Goal: Transaction & Acquisition: Purchase product/service

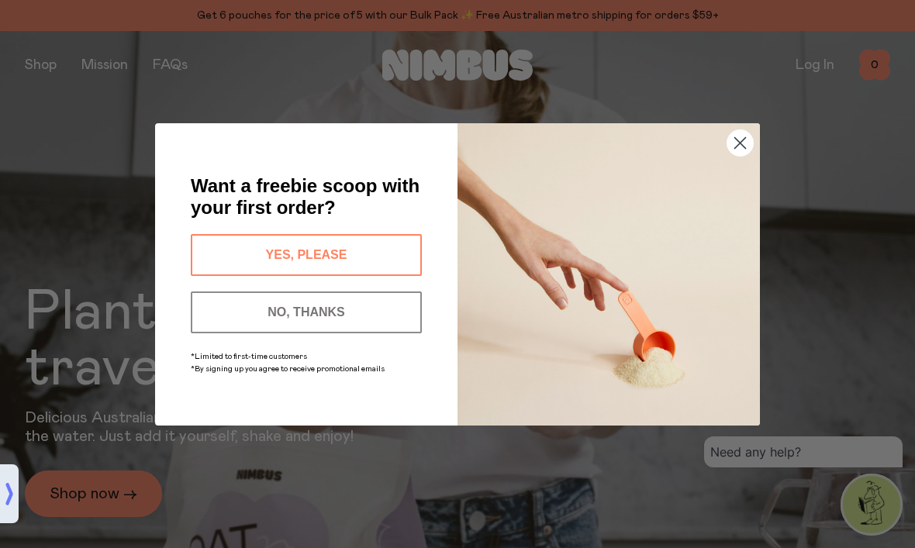
click at [361, 261] on button "YES, PLEASE" at bounding box center [306, 255] width 231 height 42
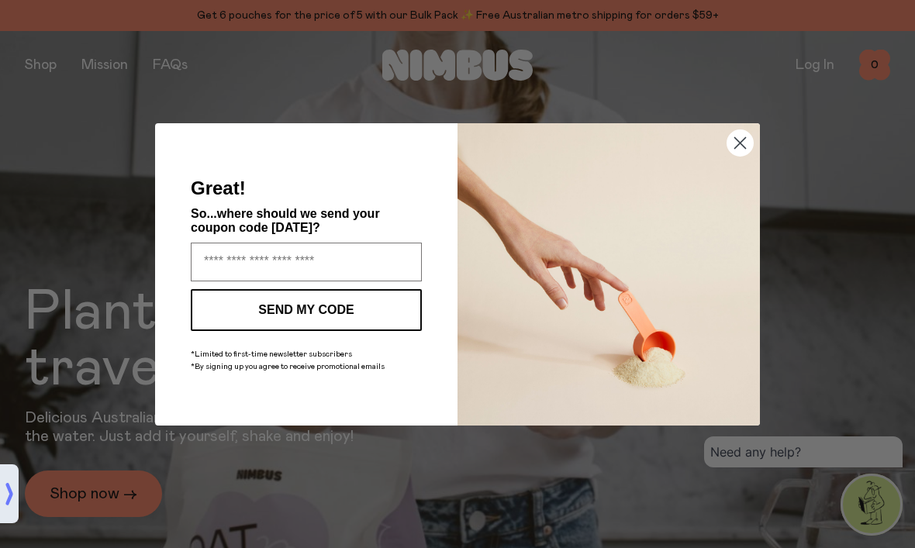
click at [349, 267] on input "Enter your email address" at bounding box center [306, 262] width 231 height 39
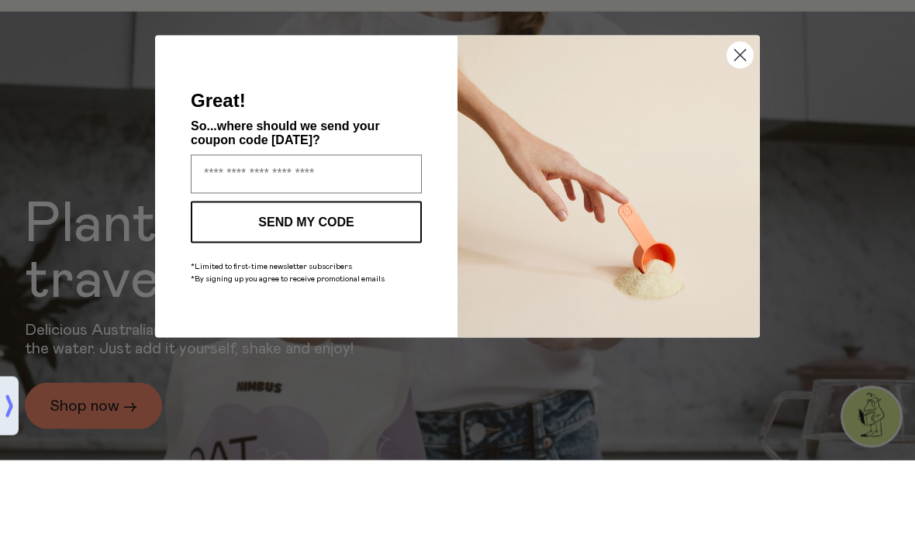
click at [803, 116] on div "Close dialog Great! So...where should we send your coupon code [DATE]? SEND MY …" at bounding box center [457, 274] width 915 height 548
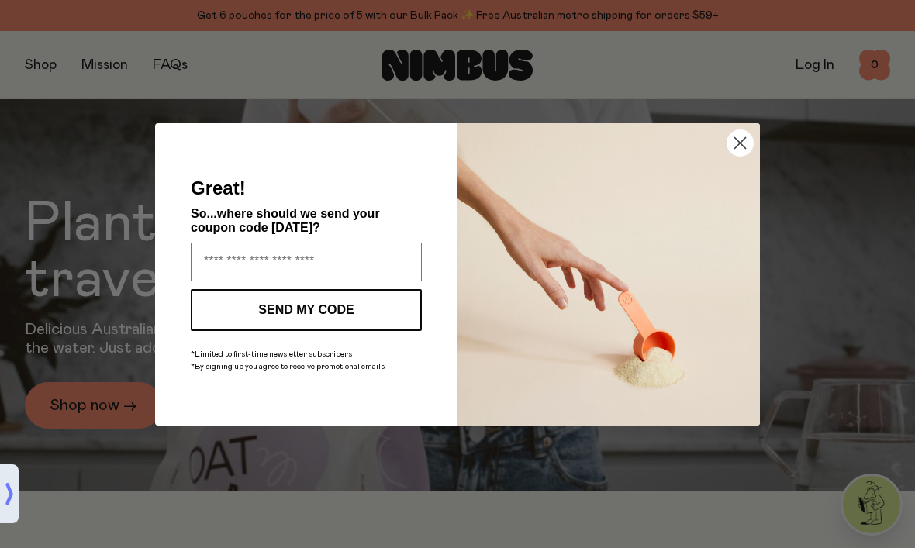
click at [744, 136] on circle "Close dialog" at bounding box center [740, 143] width 26 height 26
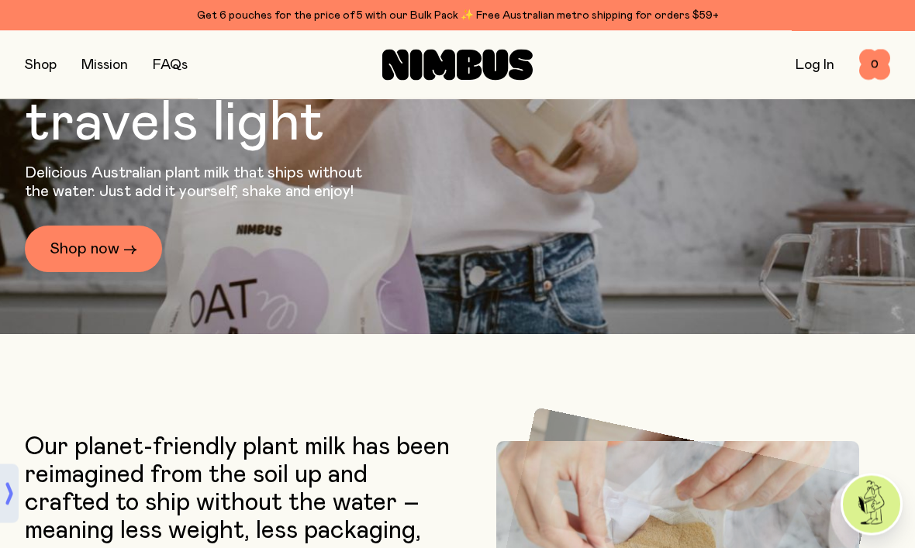
scroll to position [244, 0]
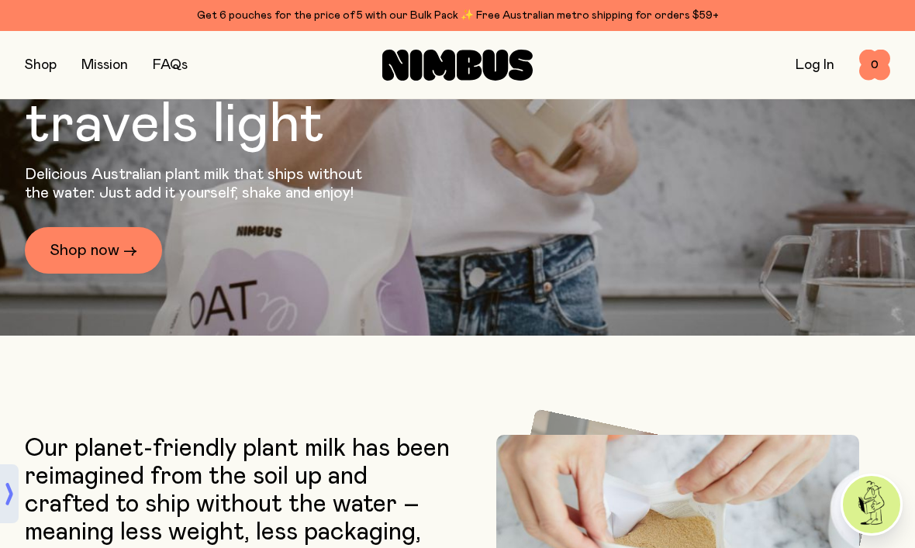
click at [78, 274] on link "Shop now →" at bounding box center [93, 250] width 137 height 47
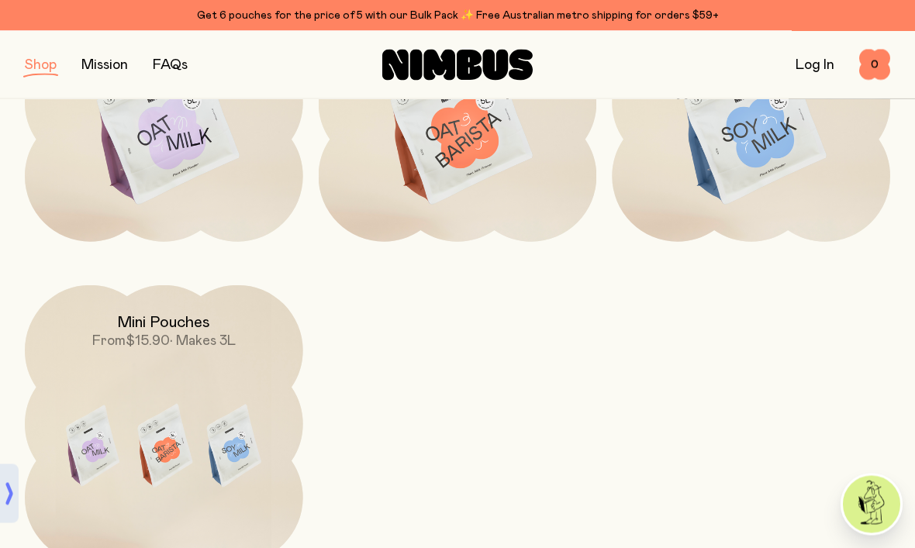
scroll to position [333, 0]
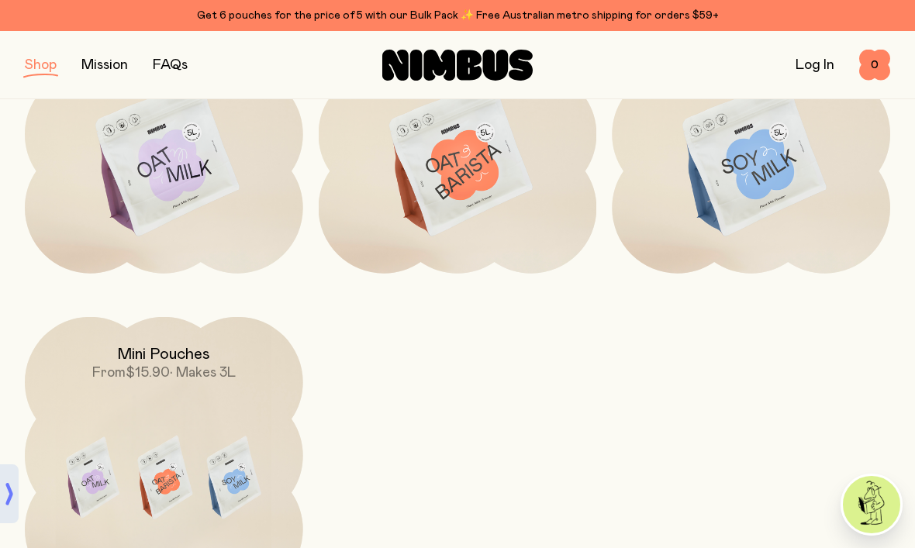
click at [192, 197] on img at bounding box center [164, 158] width 278 height 326
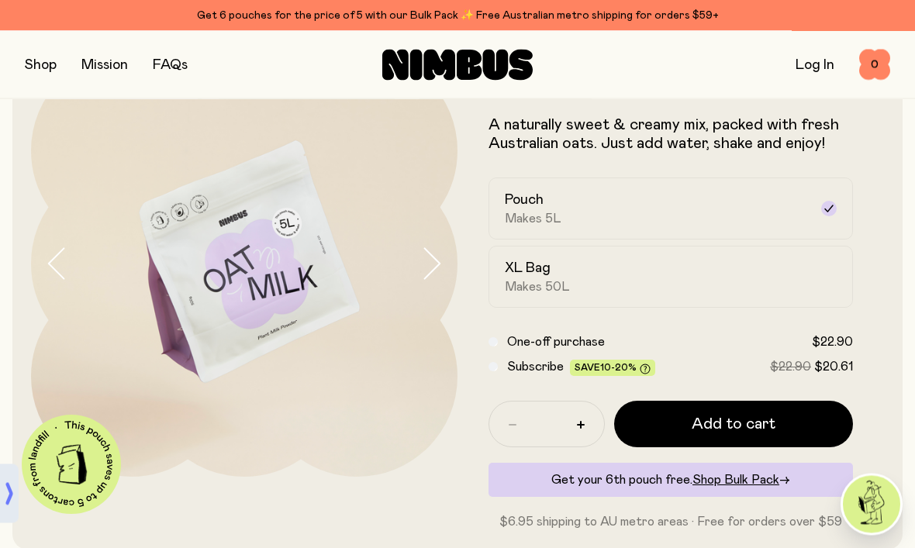
scroll to position [80, 0]
click at [793, 425] on button "Add to cart" at bounding box center [733, 424] width 239 height 47
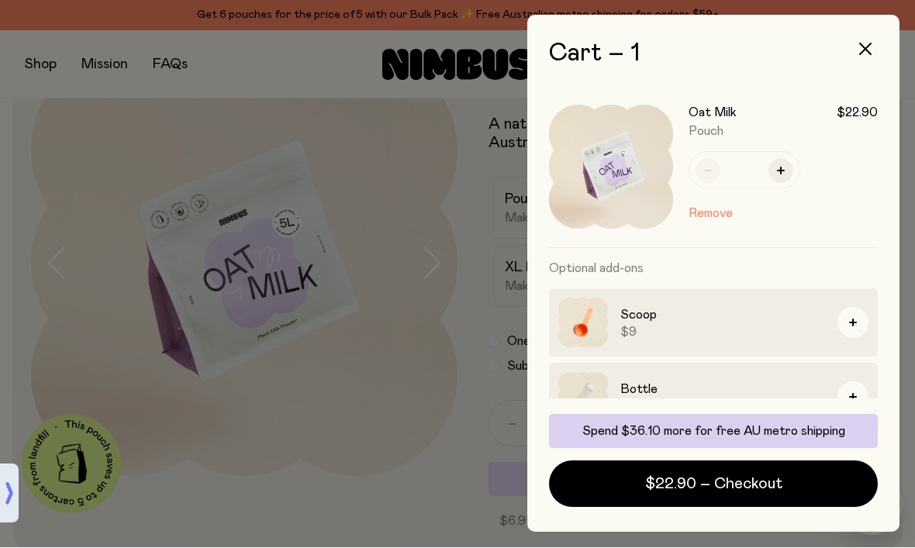
click at [862, 326] on button "button" at bounding box center [853, 323] width 31 height 31
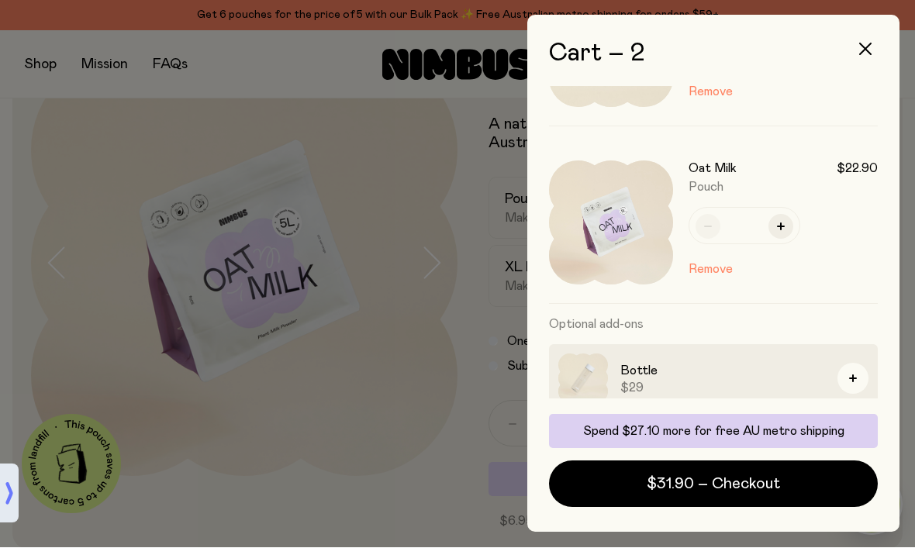
scroll to position [127, 0]
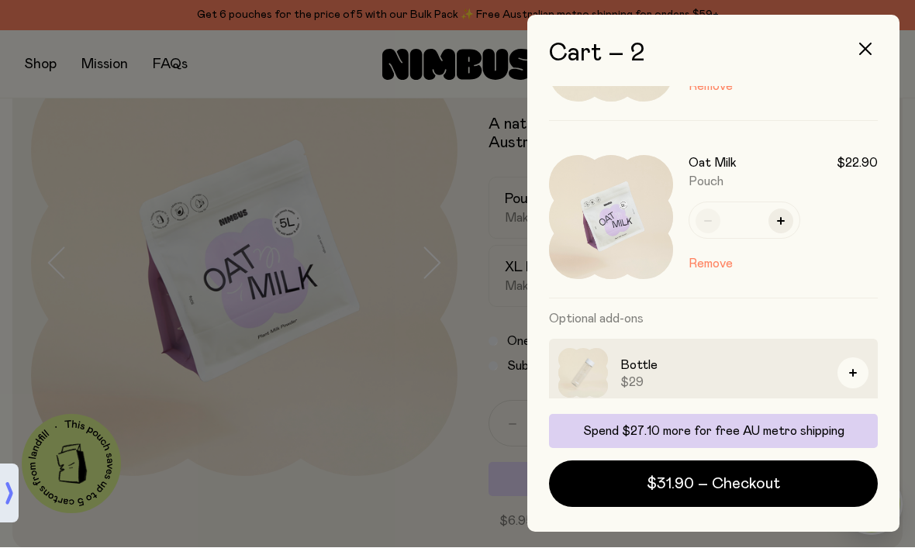
click at [645, 369] on h3 "Bottle" at bounding box center [722, 366] width 205 height 19
click at [579, 367] on img at bounding box center [583, 374] width 50 height 50
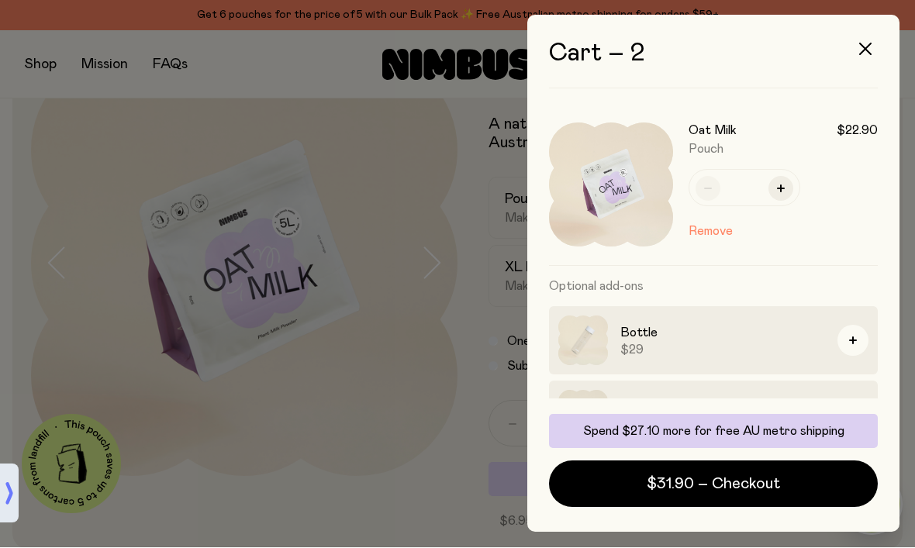
scroll to position [158, 0]
click at [641, 339] on h3 "Bottle" at bounding box center [722, 335] width 205 height 19
click at [594, 344] on img at bounding box center [583, 343] width 50 height 50
click at [861, 59] on button "button" at bounding box center [865, 49] width 37 height 37
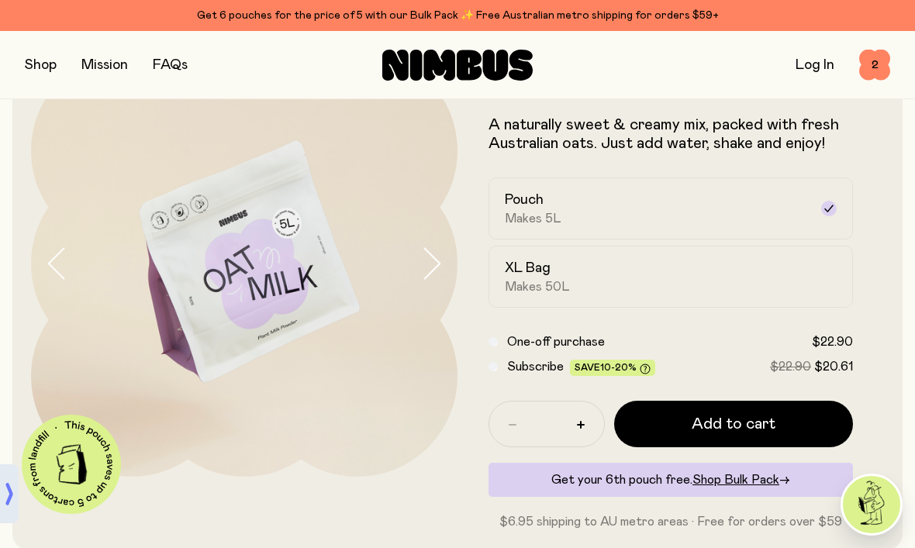
click at [41, 67] on button "button" at bounding box center [41, 65] width 32 height 22
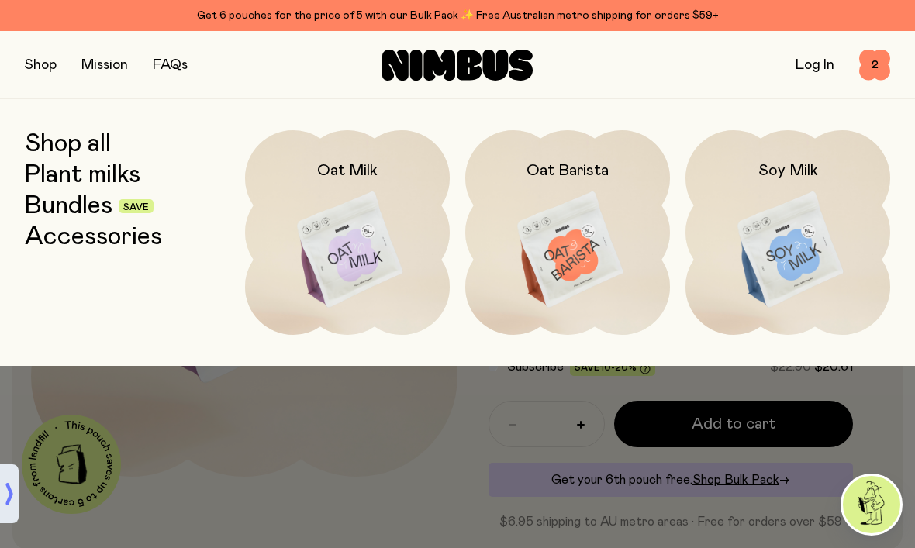
click at [91, 218] on link "Bundles" at bounding box center [69, 206] width 88 height 28
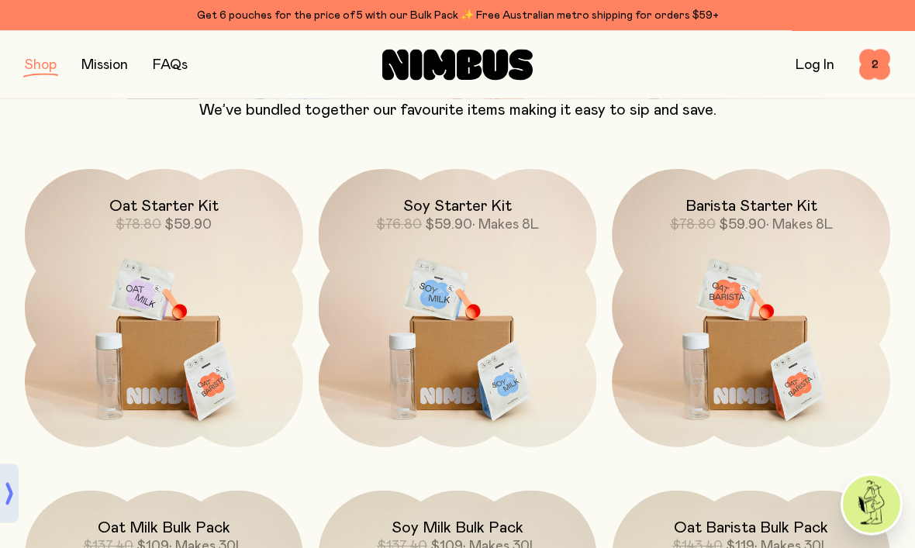
scroll to position [161, 0]
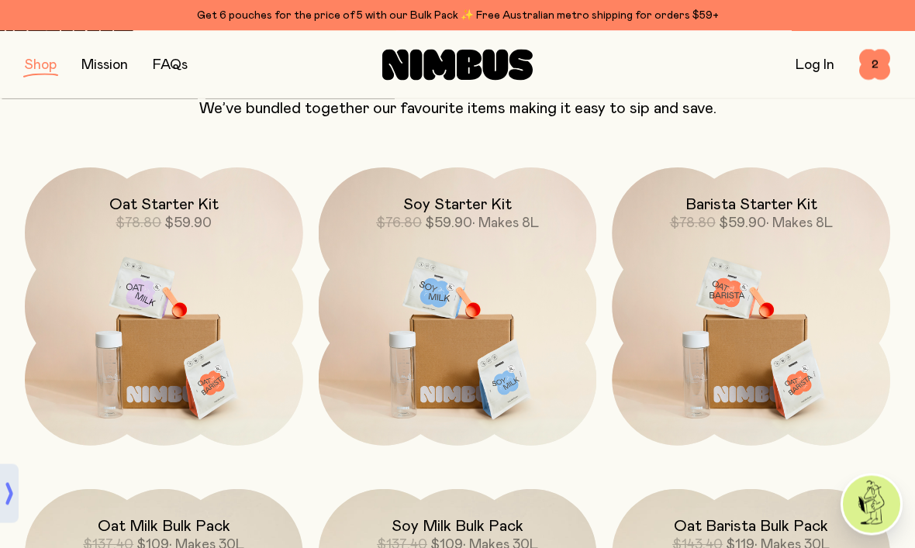
click at [88, 351] on img at bounding box center [164, 331] width 278 height 326
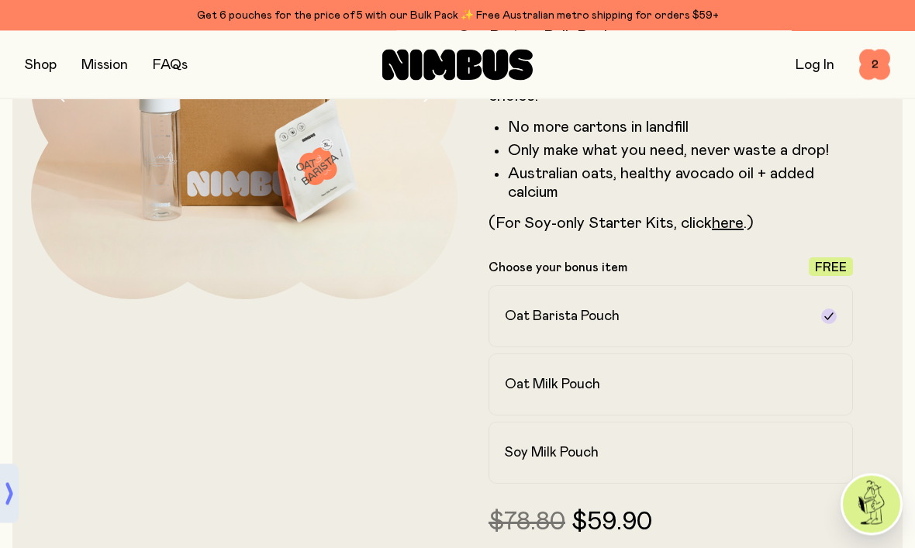
scroll to position [257, 0]
click at [813, 383] on label "Oat Milk Pouch" at bounding box center [671, 385] width 364 height 62
click at [830, 316] on icon at bounding box center [829, 316] width 12 height 12
click at [610, 324] on h2 "Oat Barista Pouch" at bounding box center [562, 316] width 115 height 19
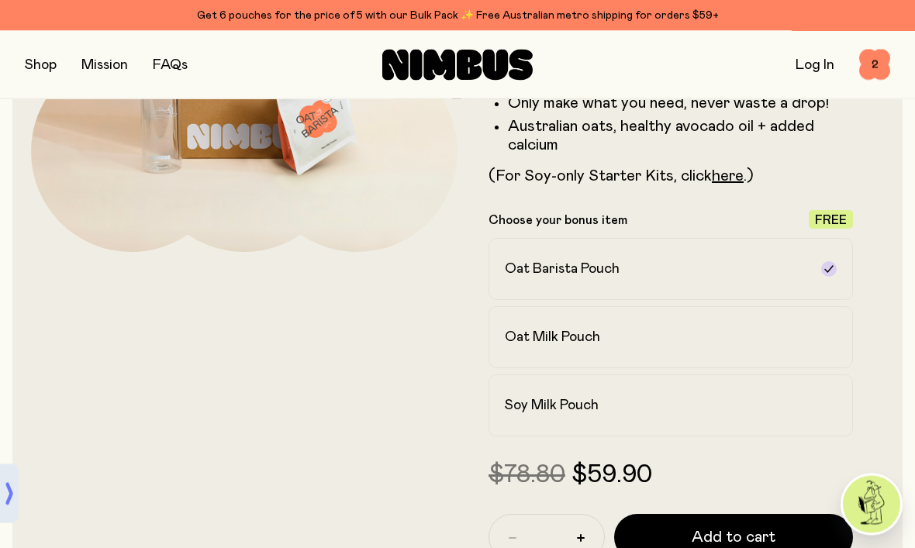
scroll to position [277, 0]
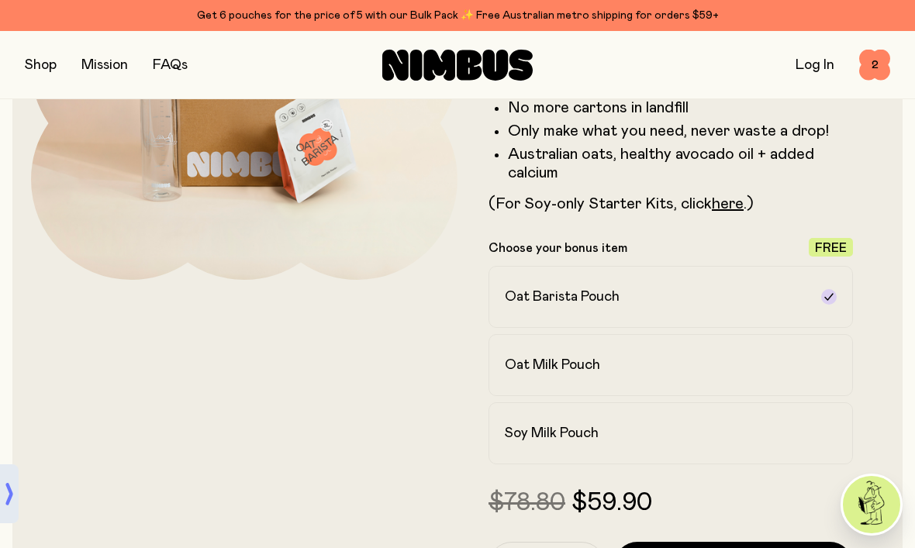
click at [830, 364] on icon at bounding box center [829, 365] width 12 height 12
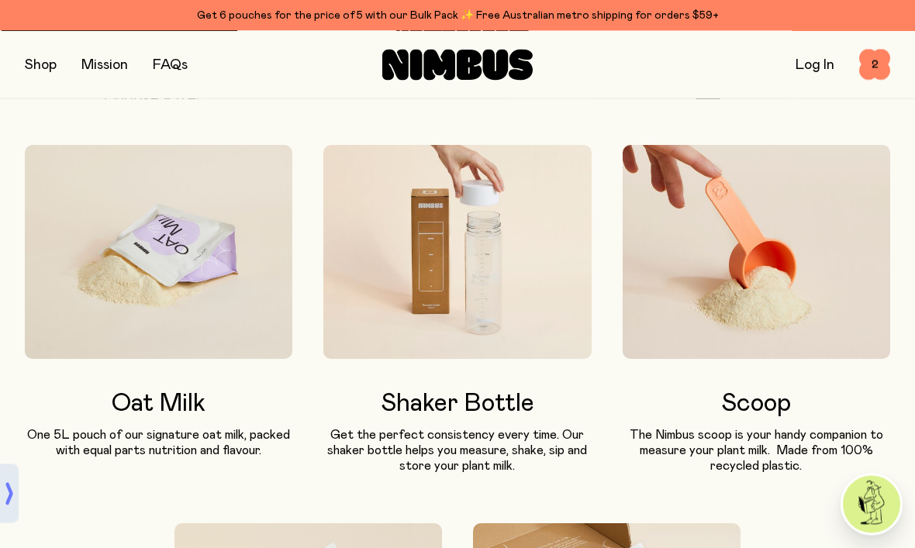
scroll to position [965, 0]
click at [537, 451] on p "Get the perfect consistency every time. Our shaker bottle helps you measure, sh…" at bounding box center [457, 450] width 268 height 47
click at [496, 408] on h3 "Shaker Bottle" at bounding box center [457, 404] width 268 height 28
click at [535, 320] on img at bounding box center [457, 252] width 268 height 214
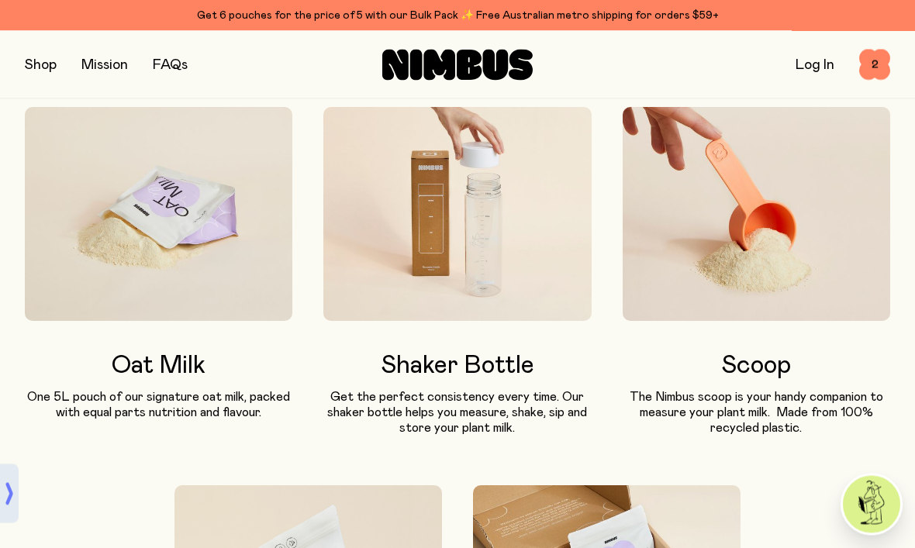
scroll to position [987, 0]
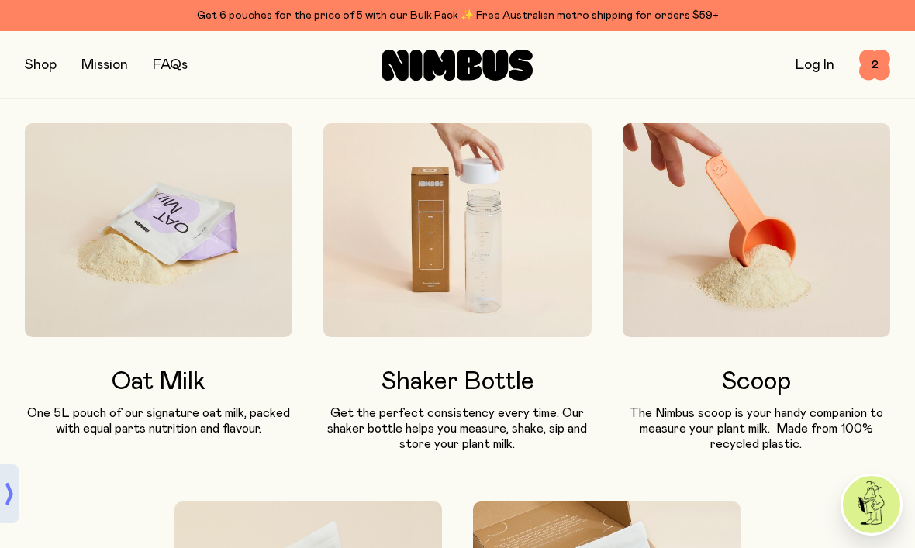
click at [512, 293] on img at bounding box center [457, 230] width 268 height 214
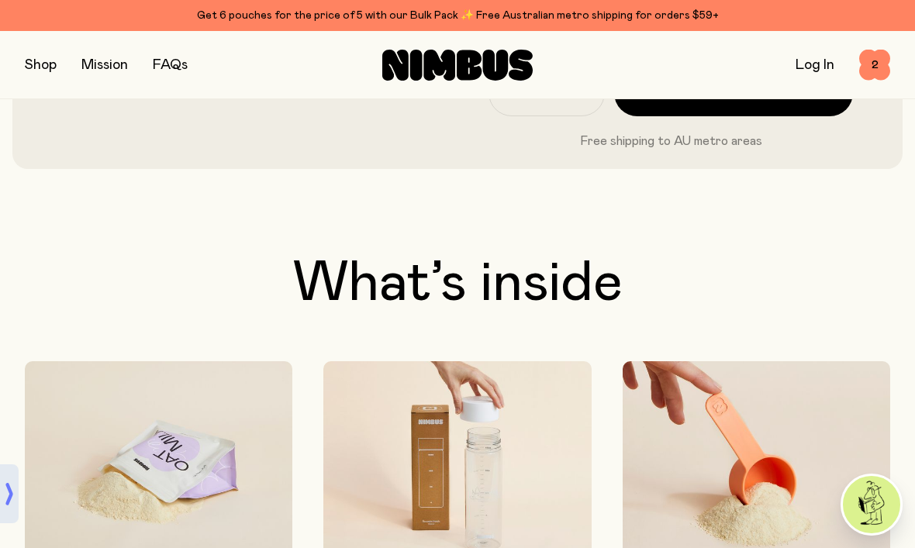
scroll to position [737, 0]
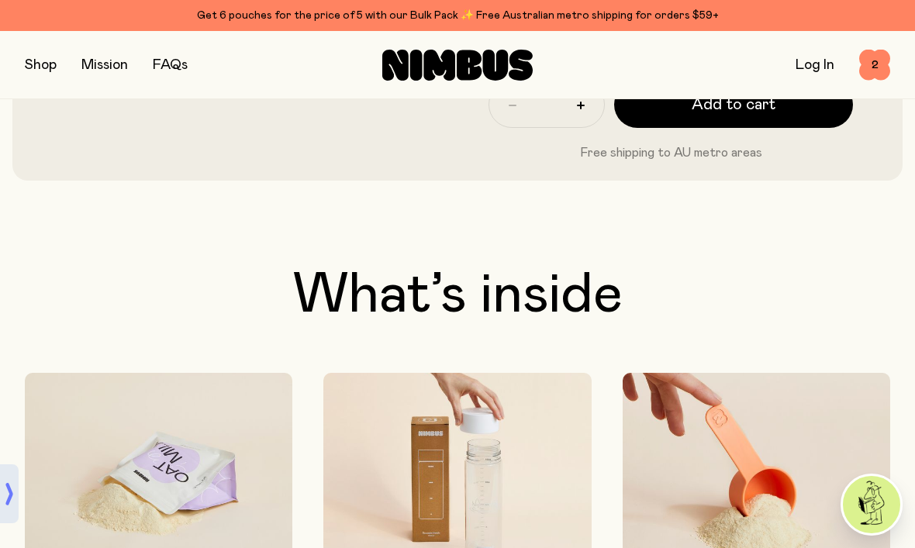
click at [865, 72] on span "2" at bounding box center [874, 65] width 31 height 31
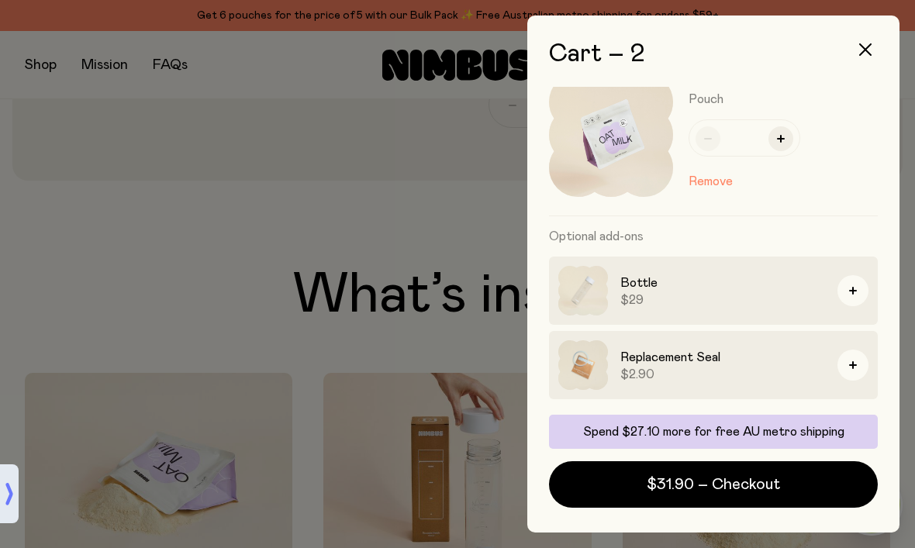
scroll to position [210, 0]
click at [862, 51] on icon "button" at bounding box center [865, 49] width 12 height 12
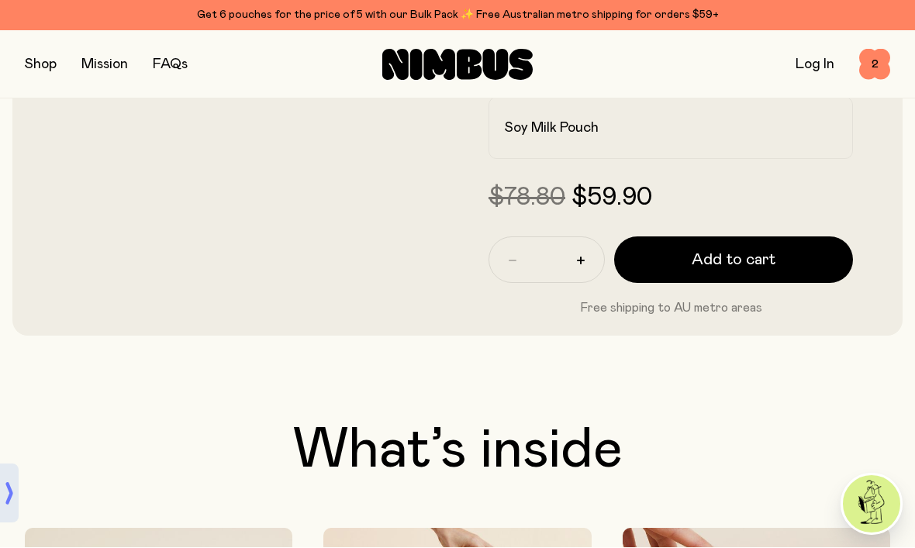
scroll to position [583, 0]
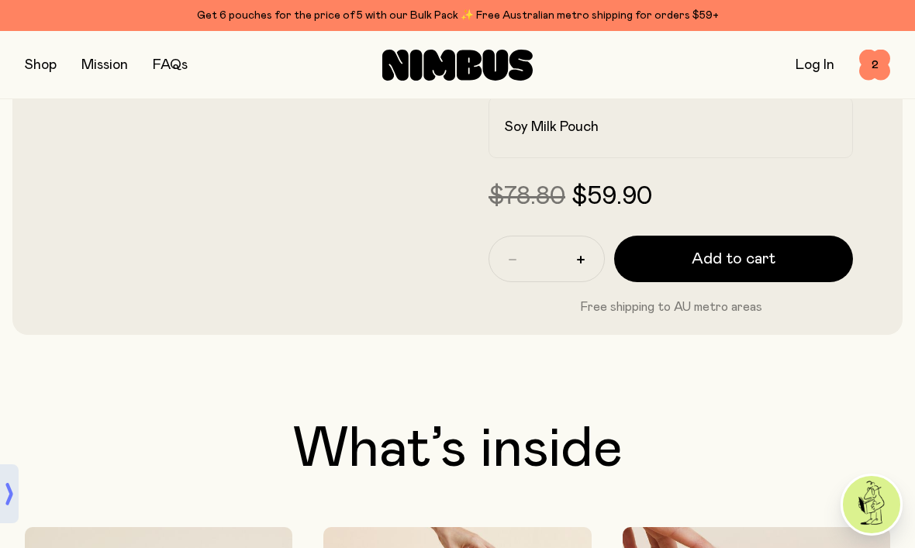
click at [769, 257] on span "Add to cart" at bounding box center [734, 259] width 84 height 22
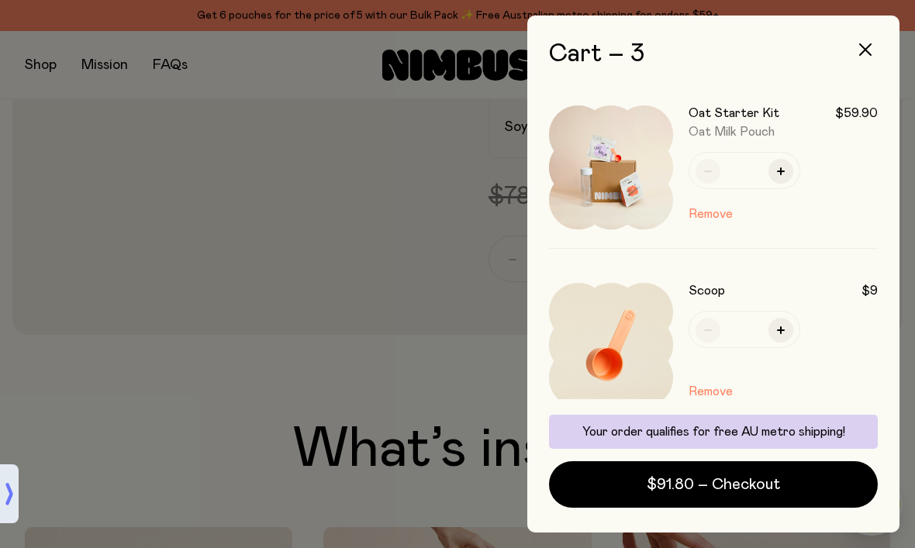
scroll to position [52, 0]
click at [713, 389] on button "Remove" at bounding box center [711, 391] width 44 height 19
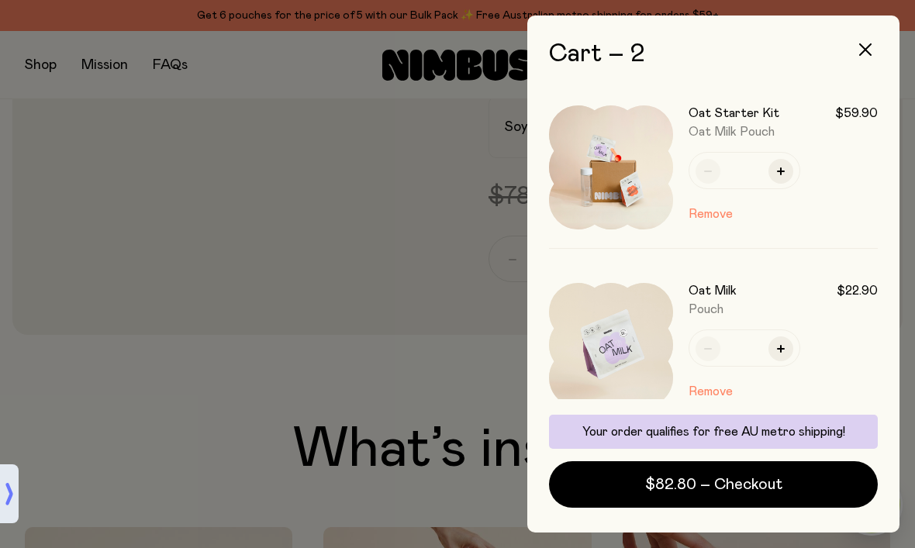
click at [710, 392] on button "Remove" at bounding box center [711, 391] width 44 height 19
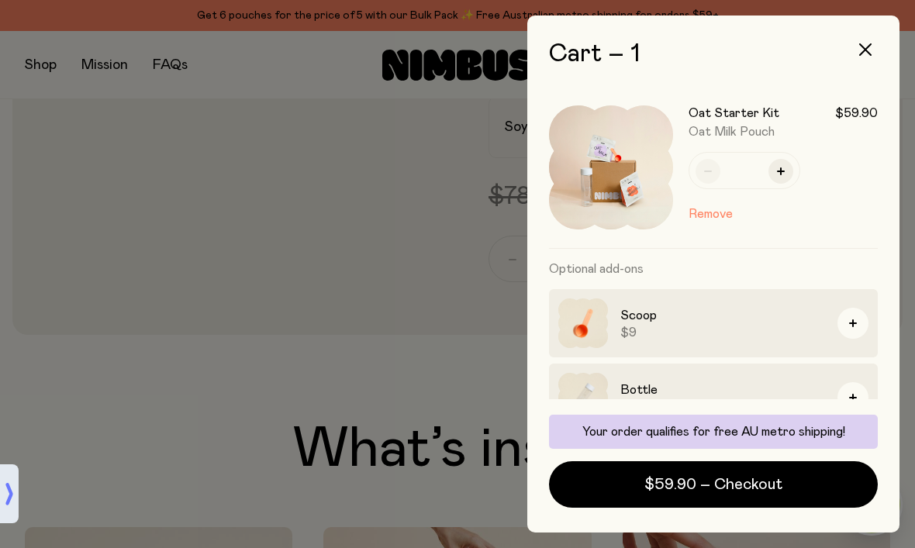
click at [75, 305] on div at bounding box center [457, 274] width 915 height 548
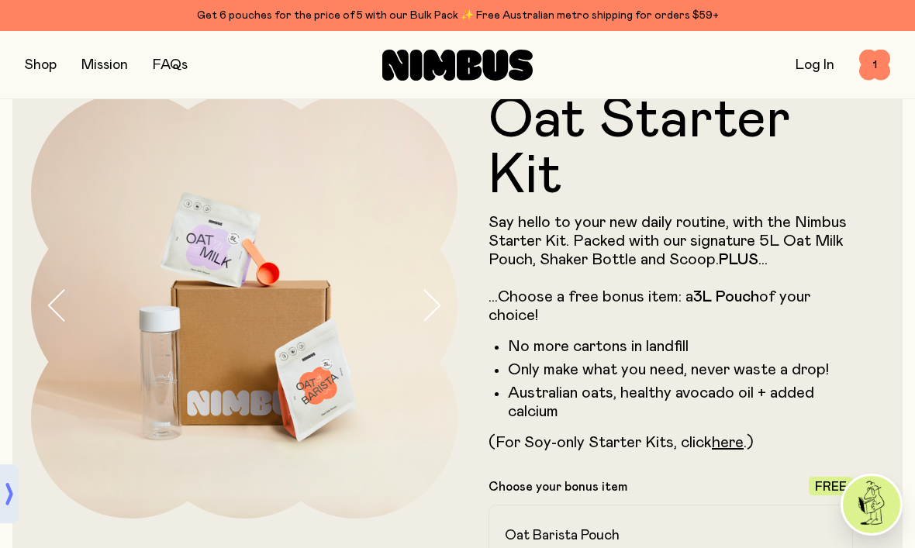
scroll to position [37, 0]
click at [878, 64] on span "1" at bounding box center [874, 65] width 31 height 31
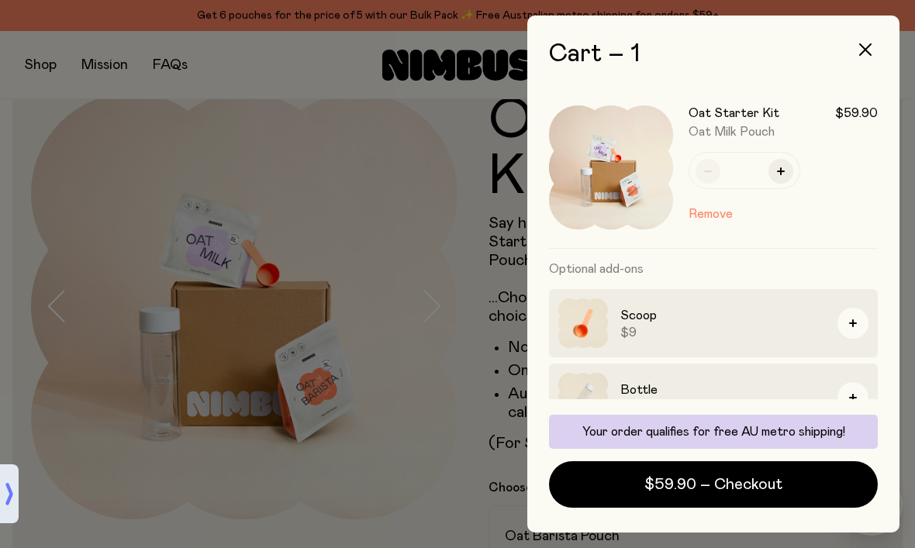
click at [802, 485] on button "$59.90 – Checkout" at bounding box center [713, 484] width 329 height 47
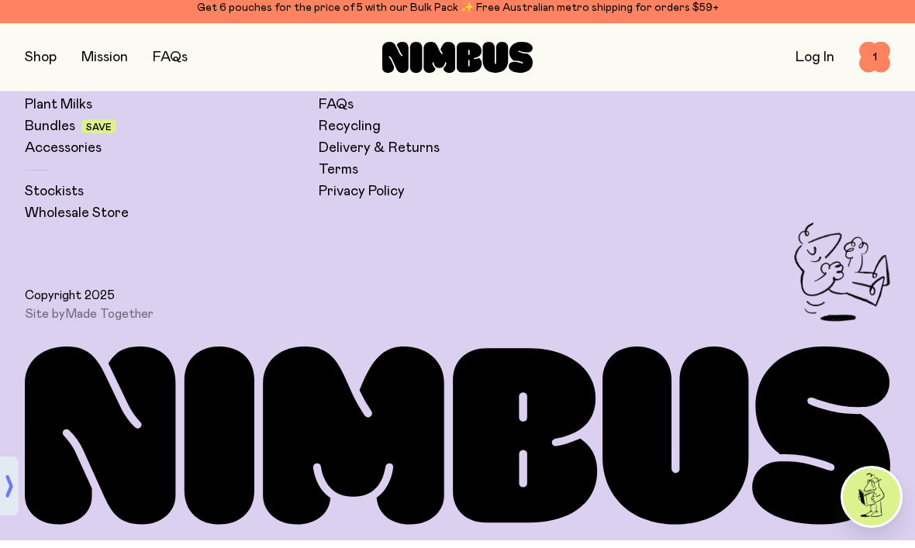
scroll to position [4366, 0]
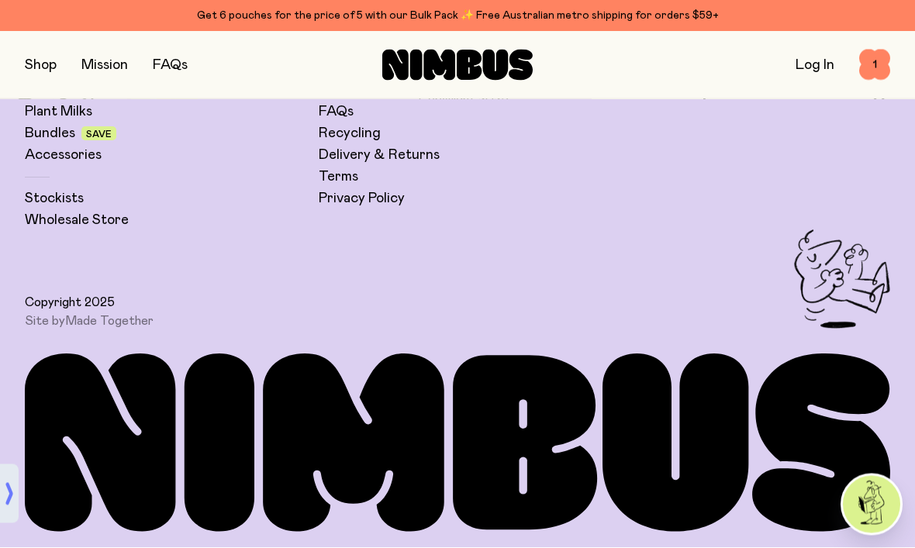
click at [869, 534] on img at bounding box center [871, 504] width 57 height 57
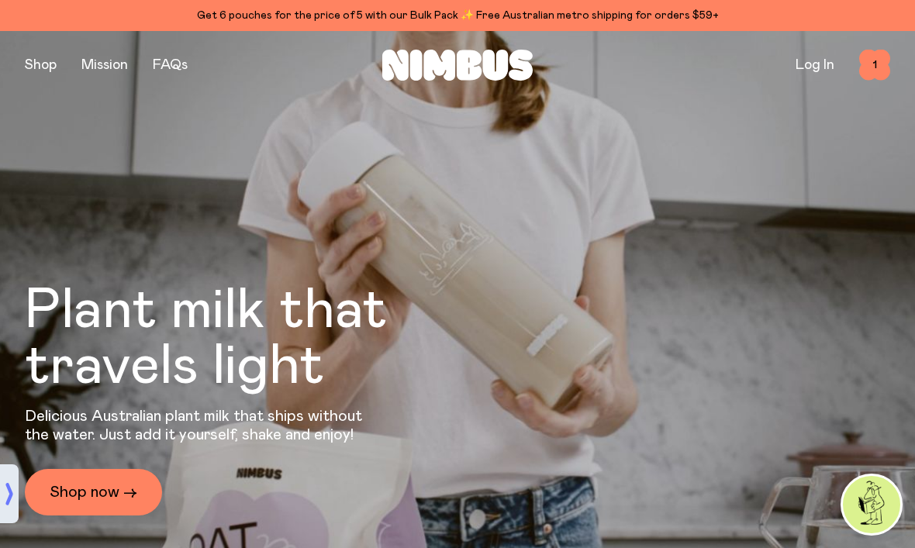
scroll to position [0, 0]
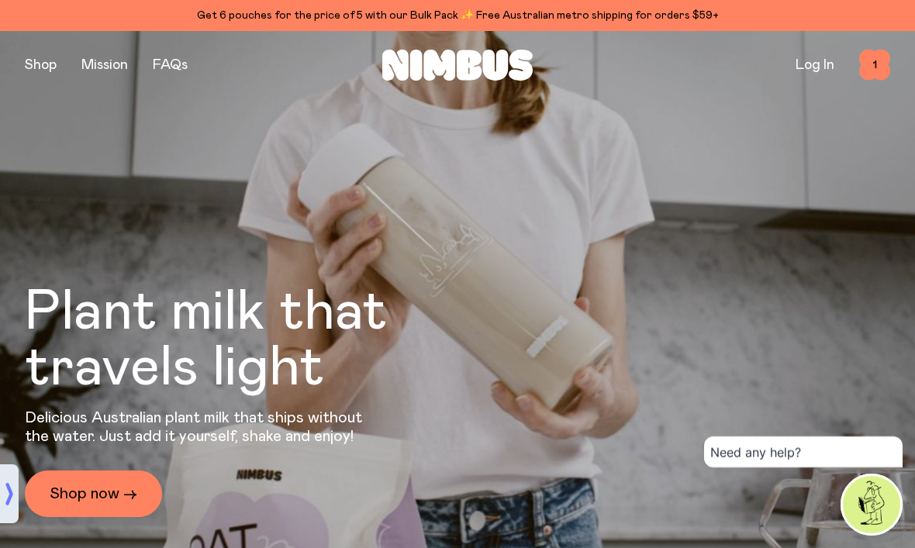
click at [872, 65] on span "1" at bounding box center [874, 65] width 31 height 31
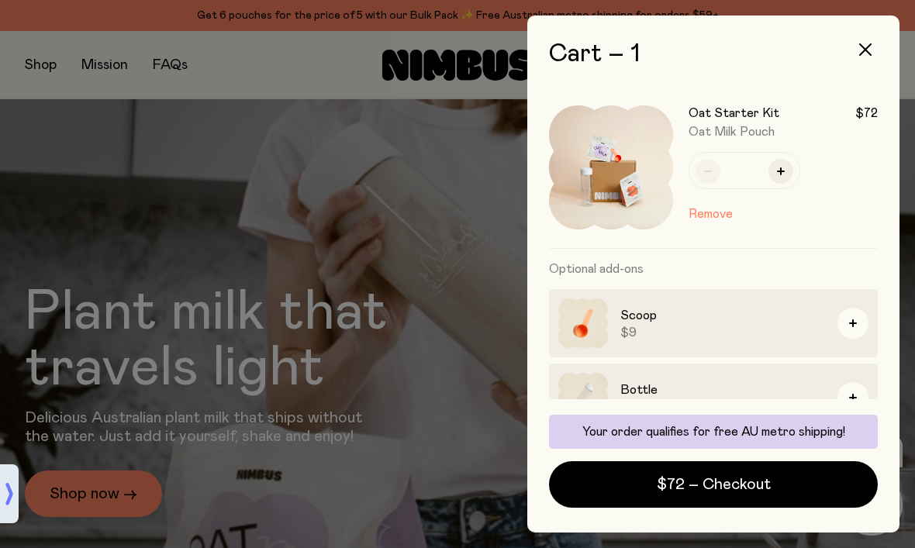
click at [870, 47] on icon "button" at bounding box center [865, 49] width 12 height 12
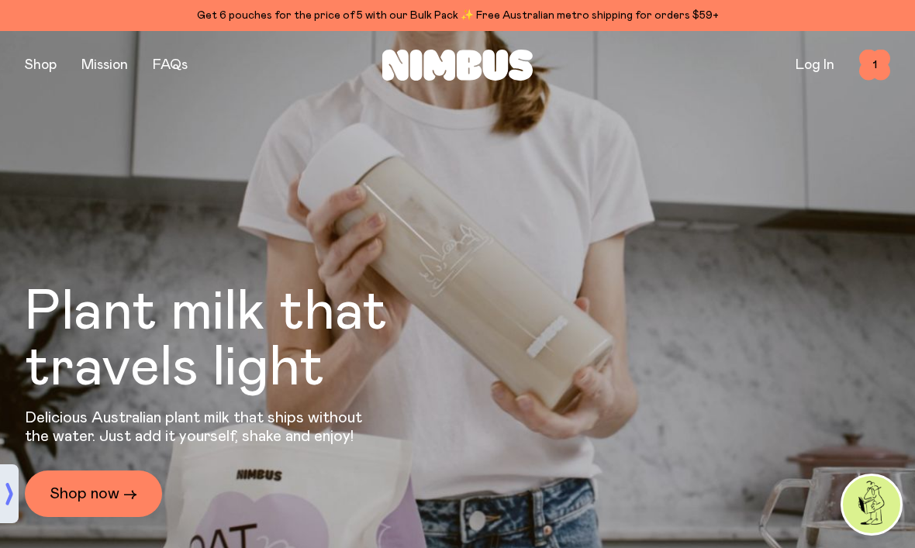
click at [800, 60] on link "Log In" at bounding box center [815, 65] width 39 height 14
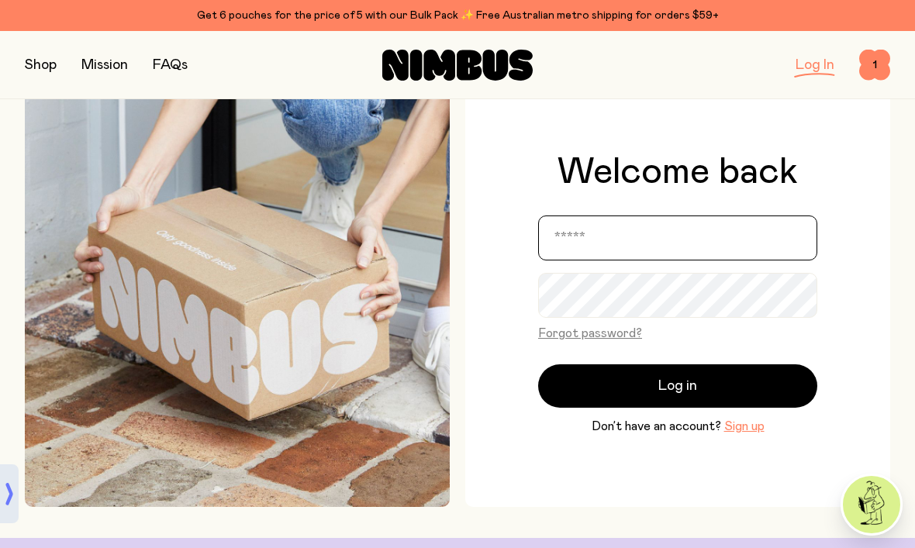
click at [751, 252] on input "email" at bounding box center [677, 238] width 279 height 45
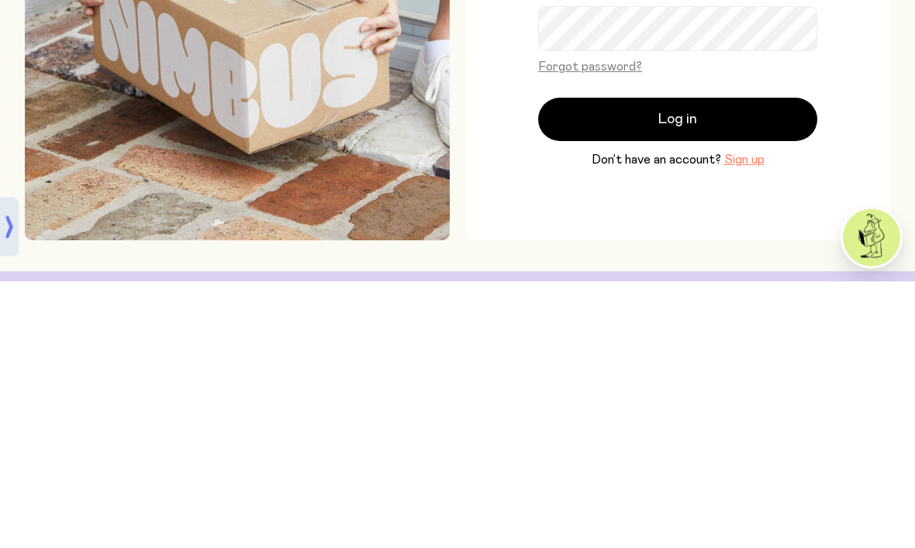
click at [472, 212] on div "Welcome back Forgot password? Log in Don’t have an account? Sign up" at bounding box center [677, 295] width 425 height 425
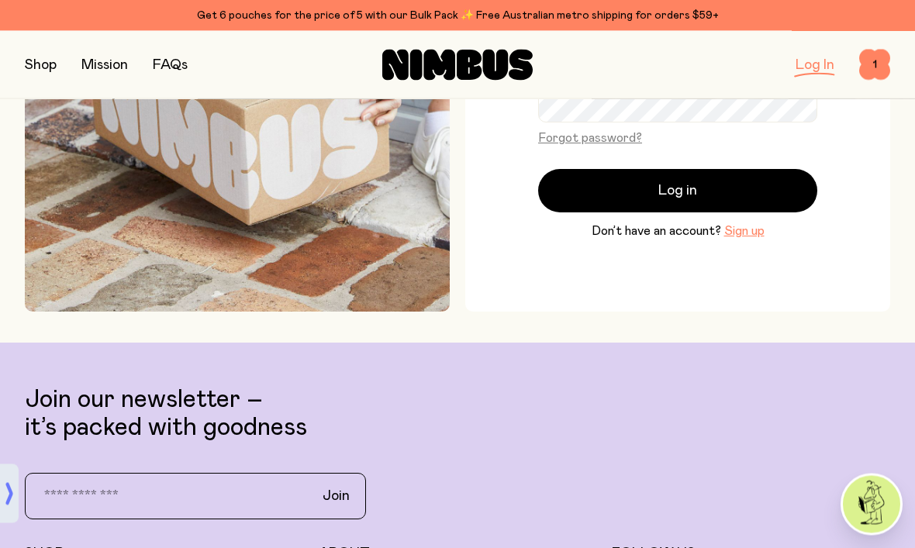
click at [744, 241] on button "Sign up" at bounding box center [744, 232] width 40 height 19
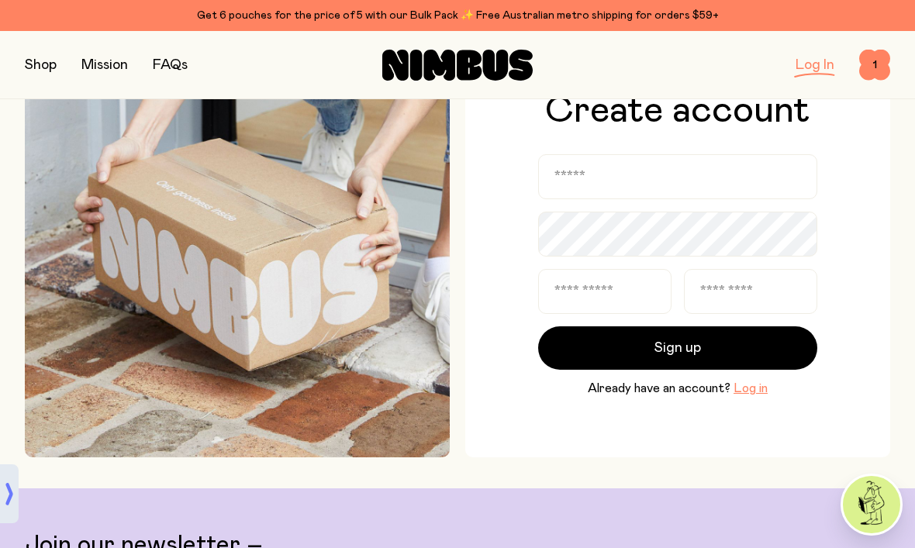
scroll to position [81, 0]
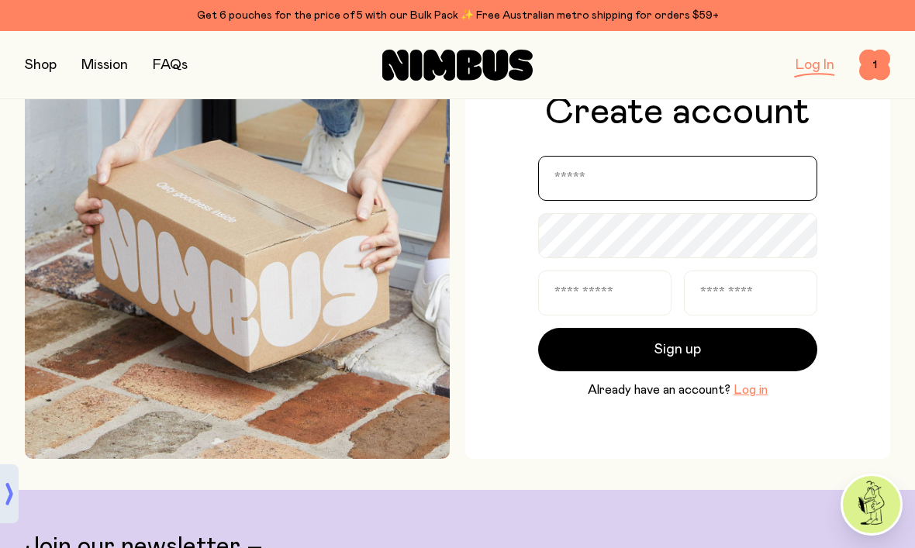
click at [659, 195] on input "email" at bounding box center [677, 178] width 279 height 45
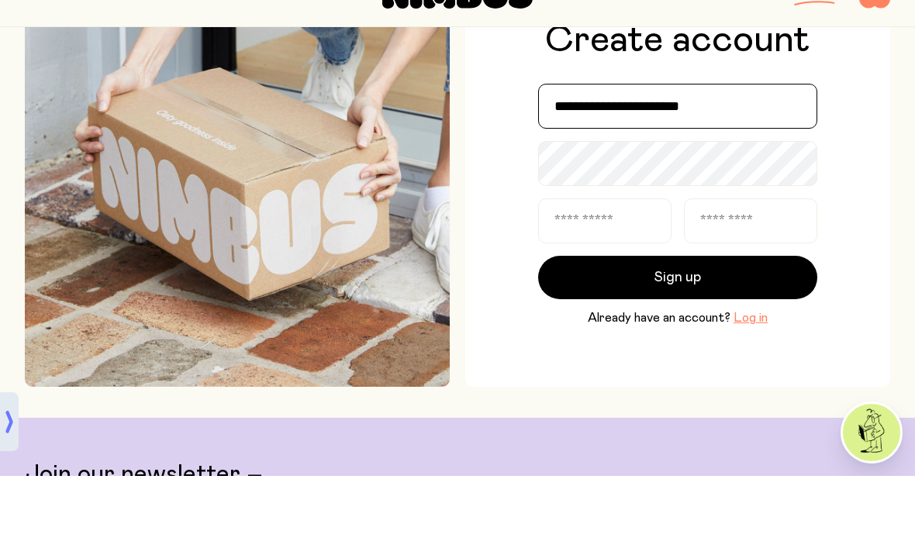
type input "**********"
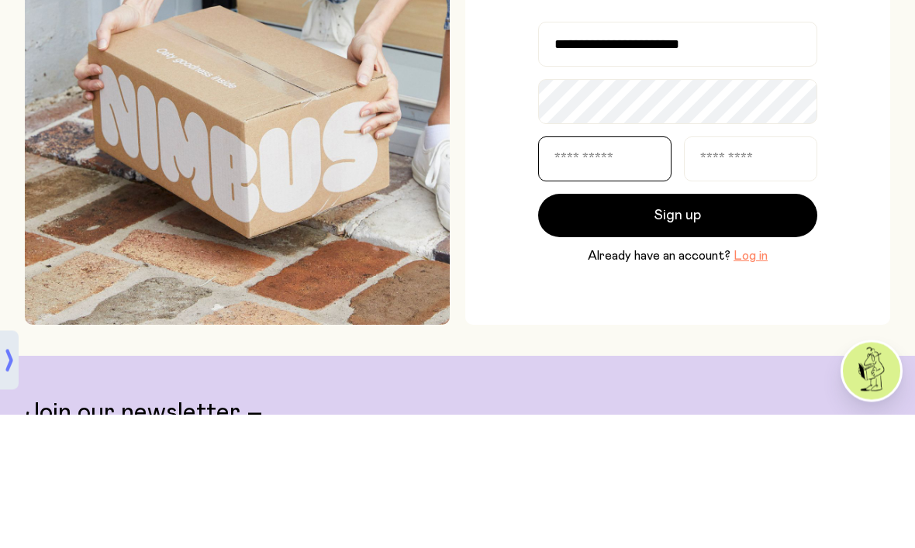
click at [631, 271] on input "text" at bounding box center [604, 293] width 133 height 45
type input "****"
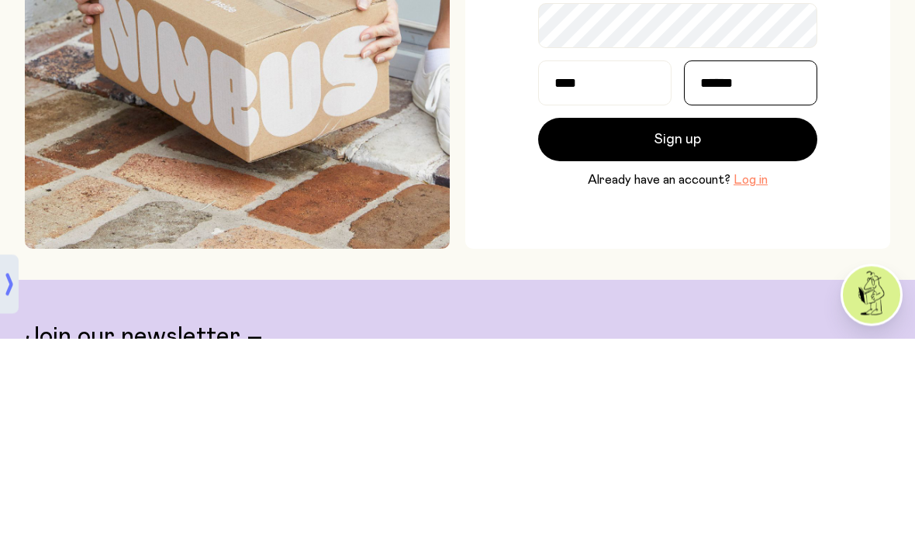
type input "******"
click at [763, 328] on button "Sign up" at bounding box center [677, 349] width 279 height 43
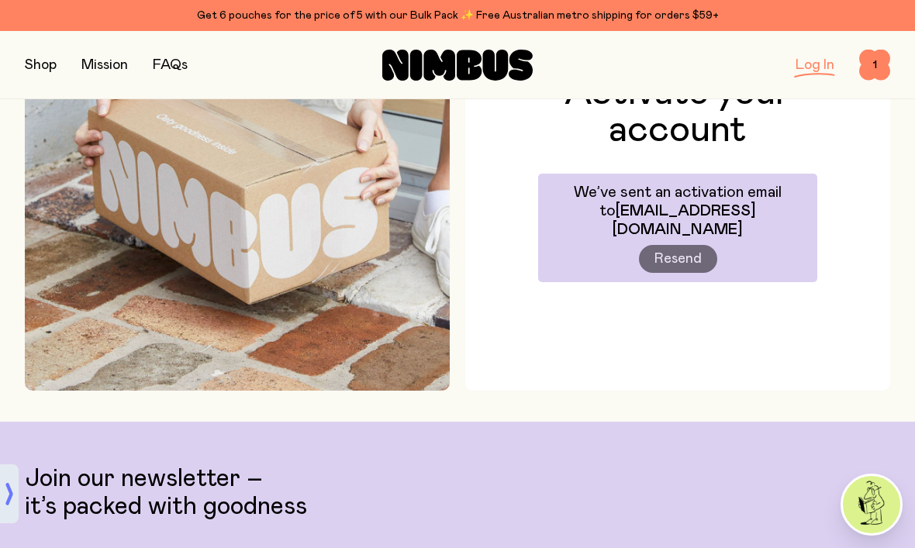
scroll to position [147, 0]
